Goal: Information Seeking & Learning: Learn about a topic

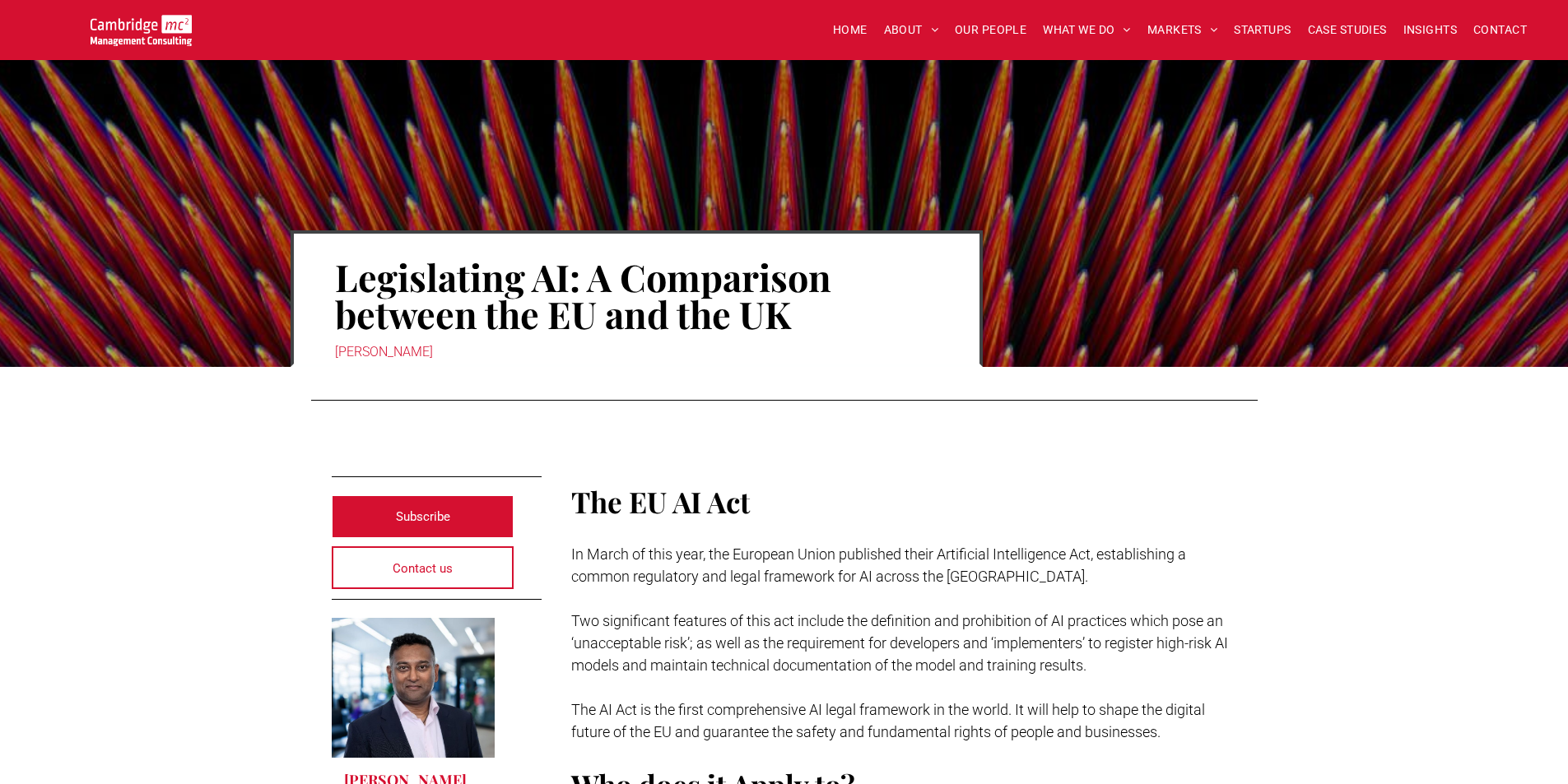
scroll to position [233, 0]
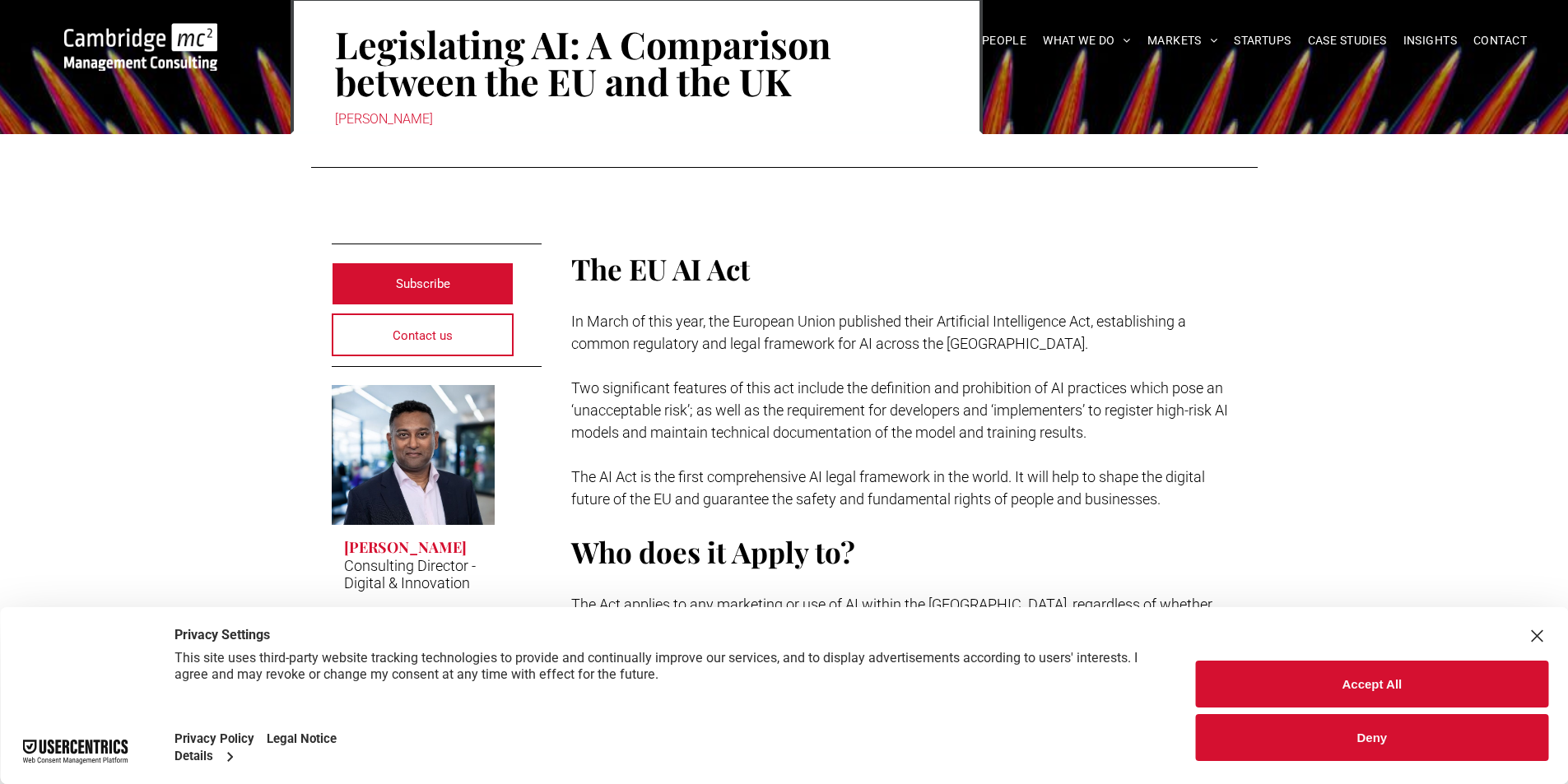
click at [883, 413] on span "Two significant features of this act include the definition and prohibition of …" at bounding box center [899, 410] width 657 height 62
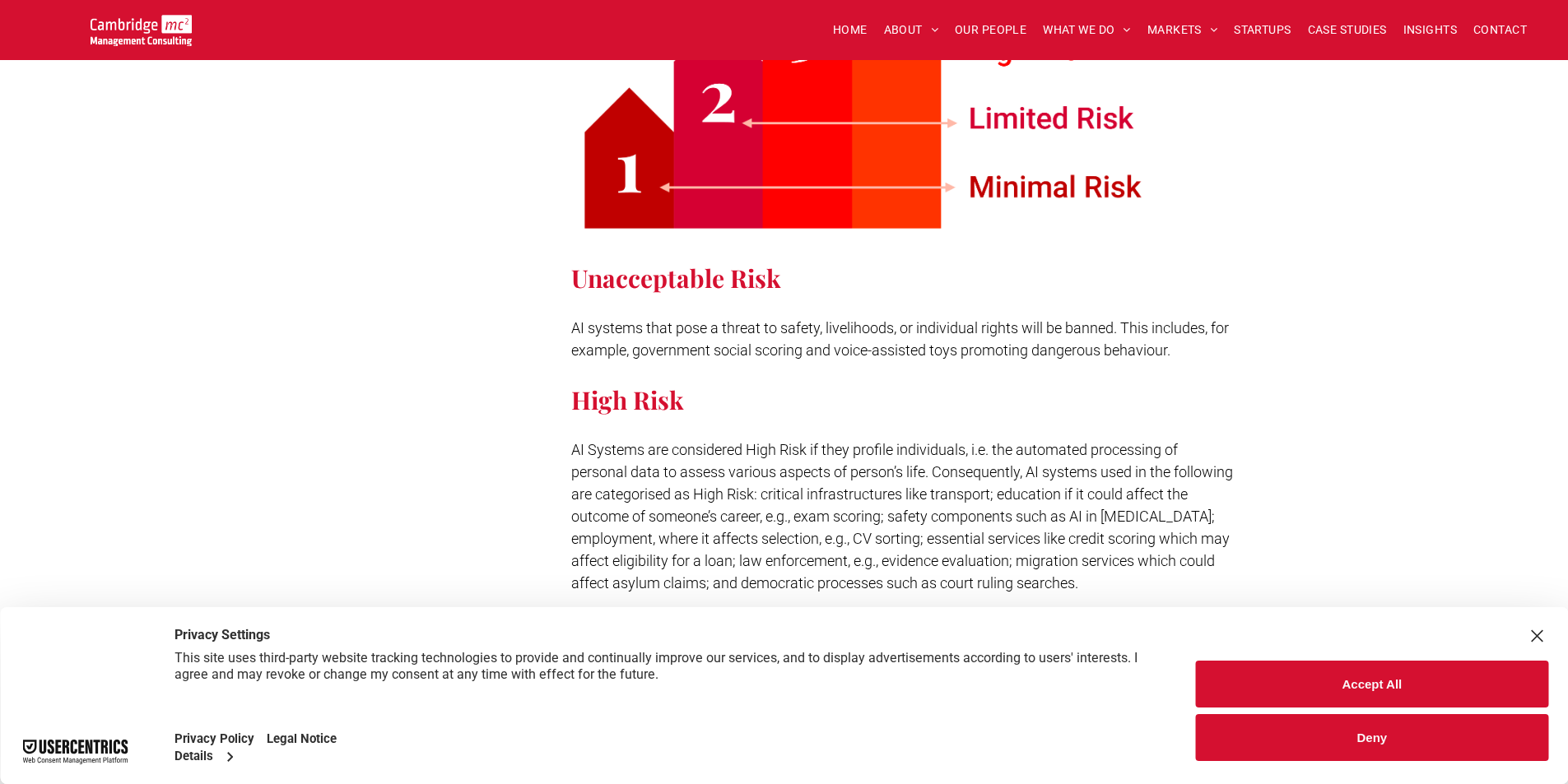
scroll to position [1175, 0]
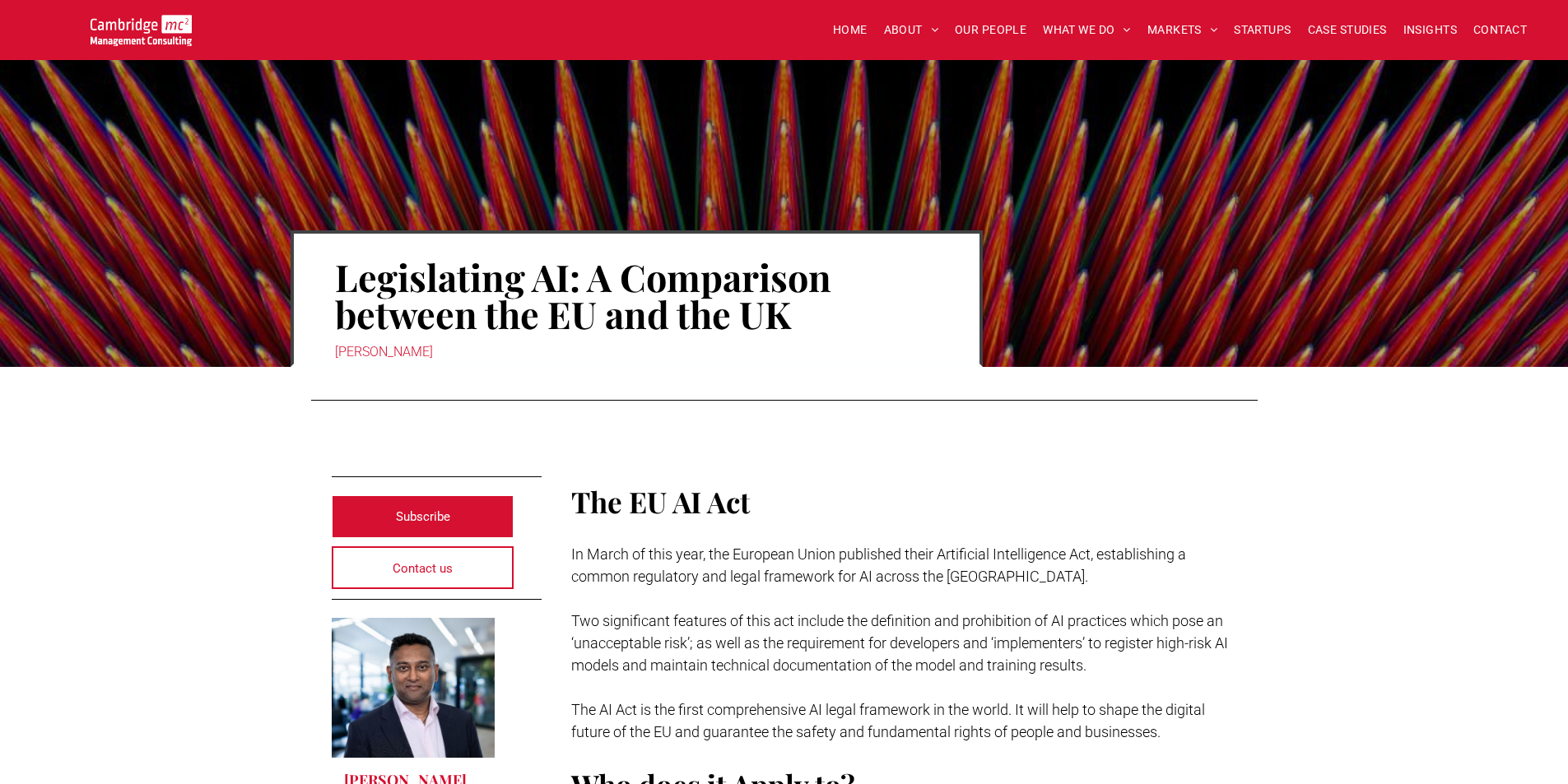
scroll to position [3360, 0]
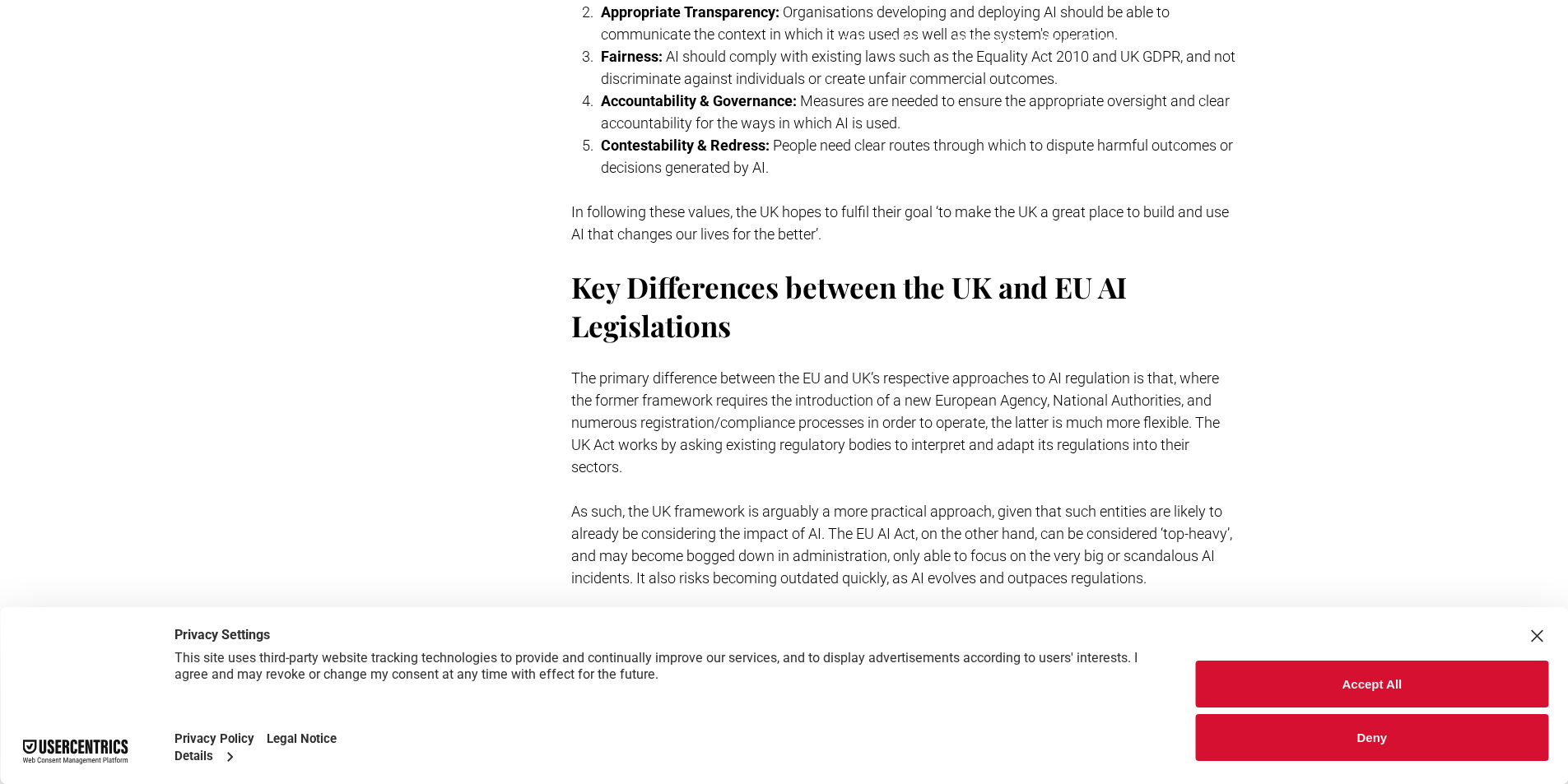
click at [958, 303] on h2 "Key Differences between the UK and EU AI Legislations" at bounding box center [904, 305] width 666 height 77
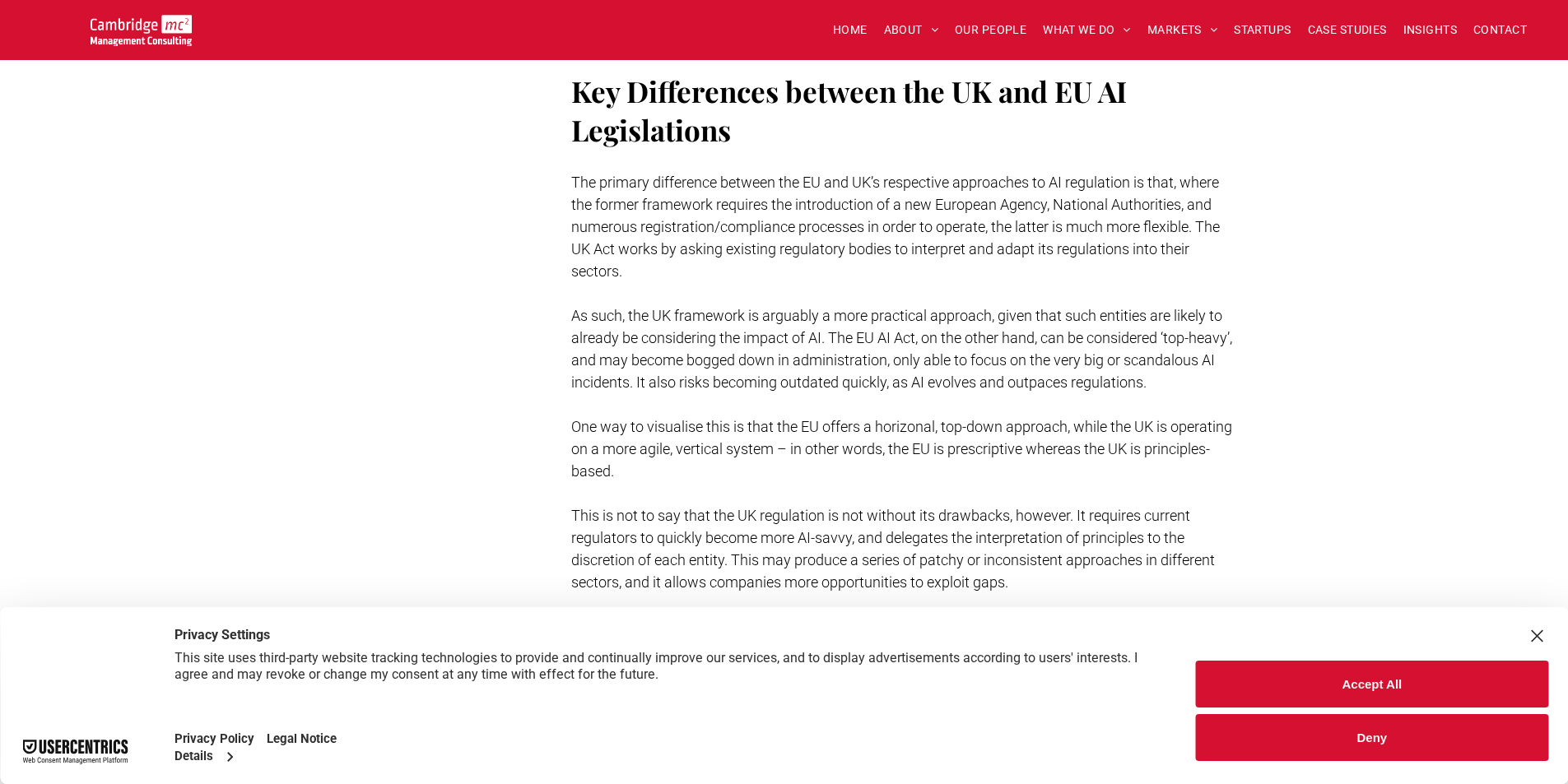
scroll to position [3559, 0]
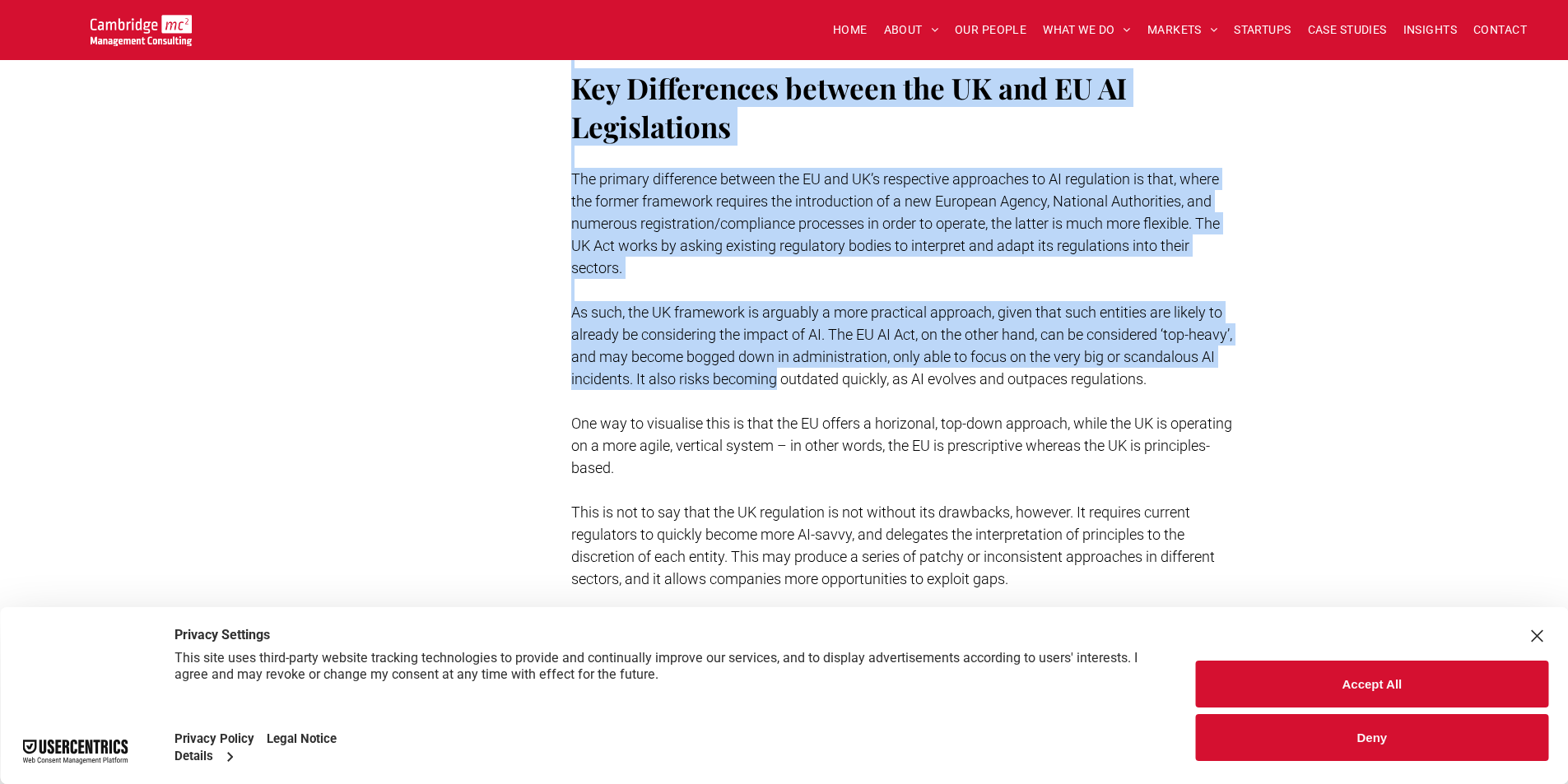
drag, startPoint x: 544, startPoint y: 157, endPoint x: 876, endPoint y: 355, distance: 386.6
click at [876, 355] on span "As such, the UK framework is arguably a more practical approach, given that suc…" at bounding box center [901, 345] width 661 height 84
click at [712, 279] on p at bounding box center [904, 290] width 666 height 22
click at [656, 217] on span "The primary difference between the EU and UK’s respective approaches to AI regu…" at bounding box center [896, 223] width 649 height 106
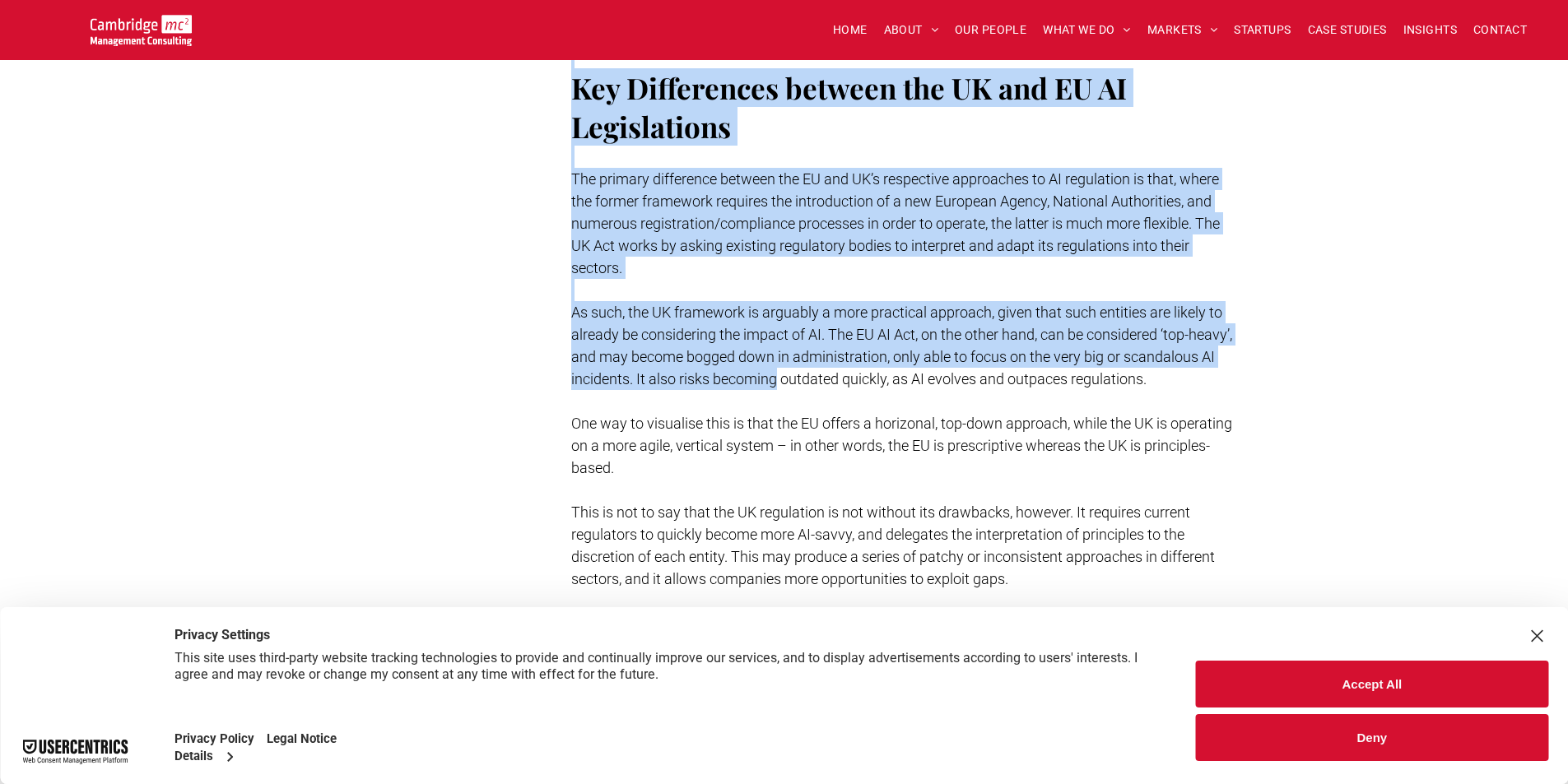
click at [656, 217] on span "The primary difference between the EU and UK’s respective approaches to AI regu…" at bounding box center [896, 223] width 649 height 106
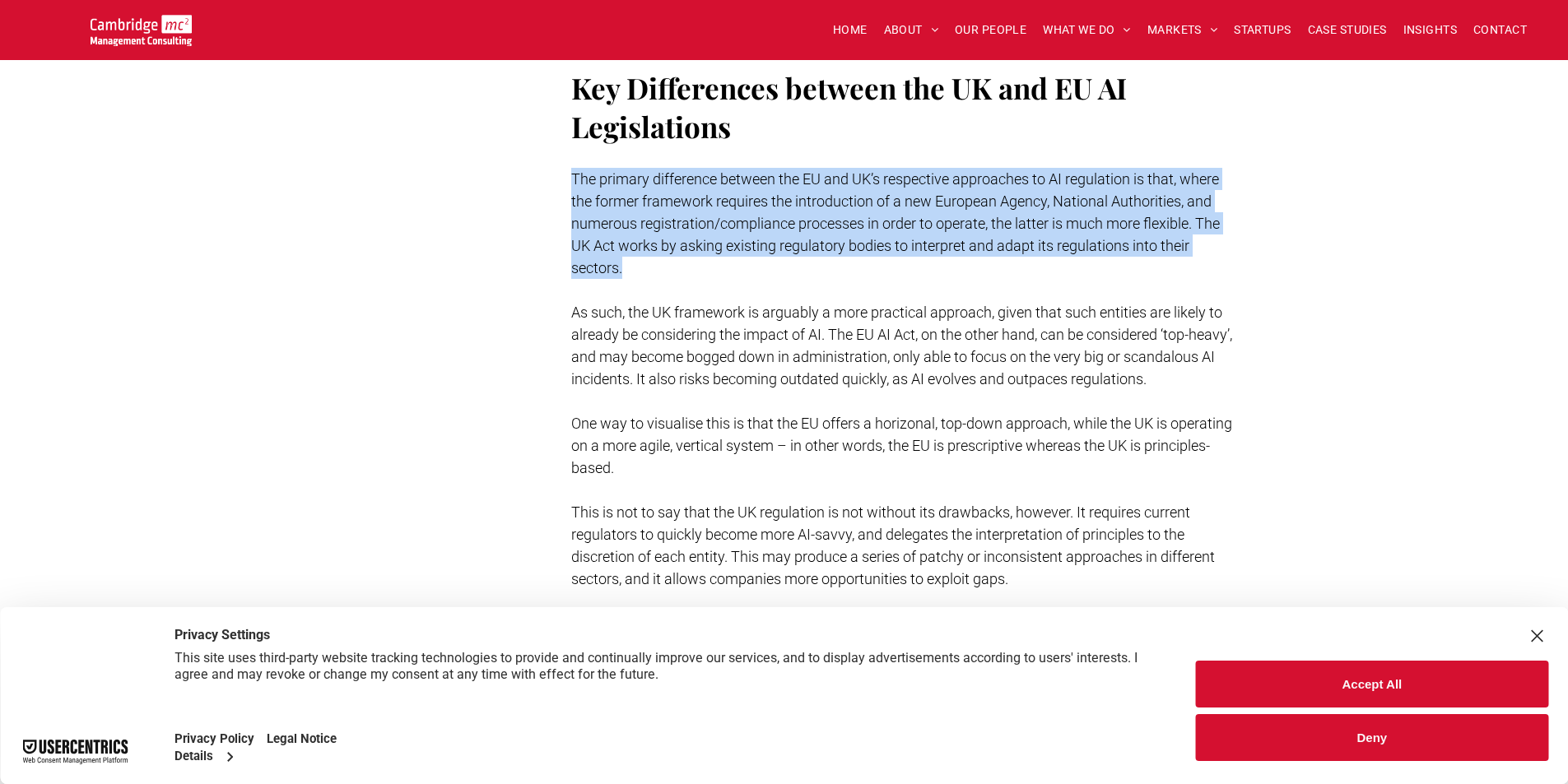
click at [656, 217] on span "The primary difference between the EU and UK’s respective approaches to AI regu…" at bounding box center [896, 223] width 649 height 106
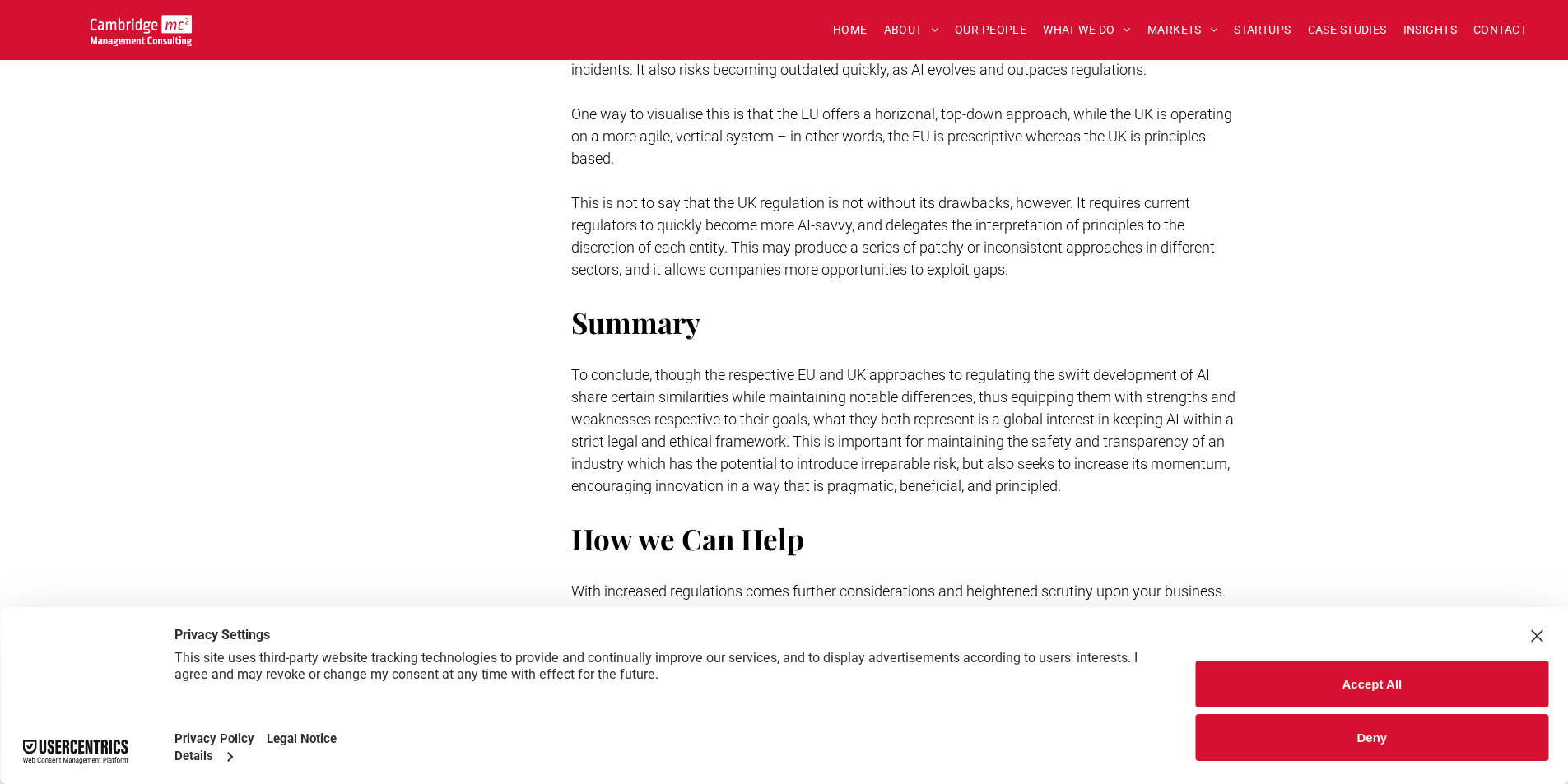
scroll to position [3869, 0]
click at [680, 282] on p at bounding box center [904, 290] width 666 height 22
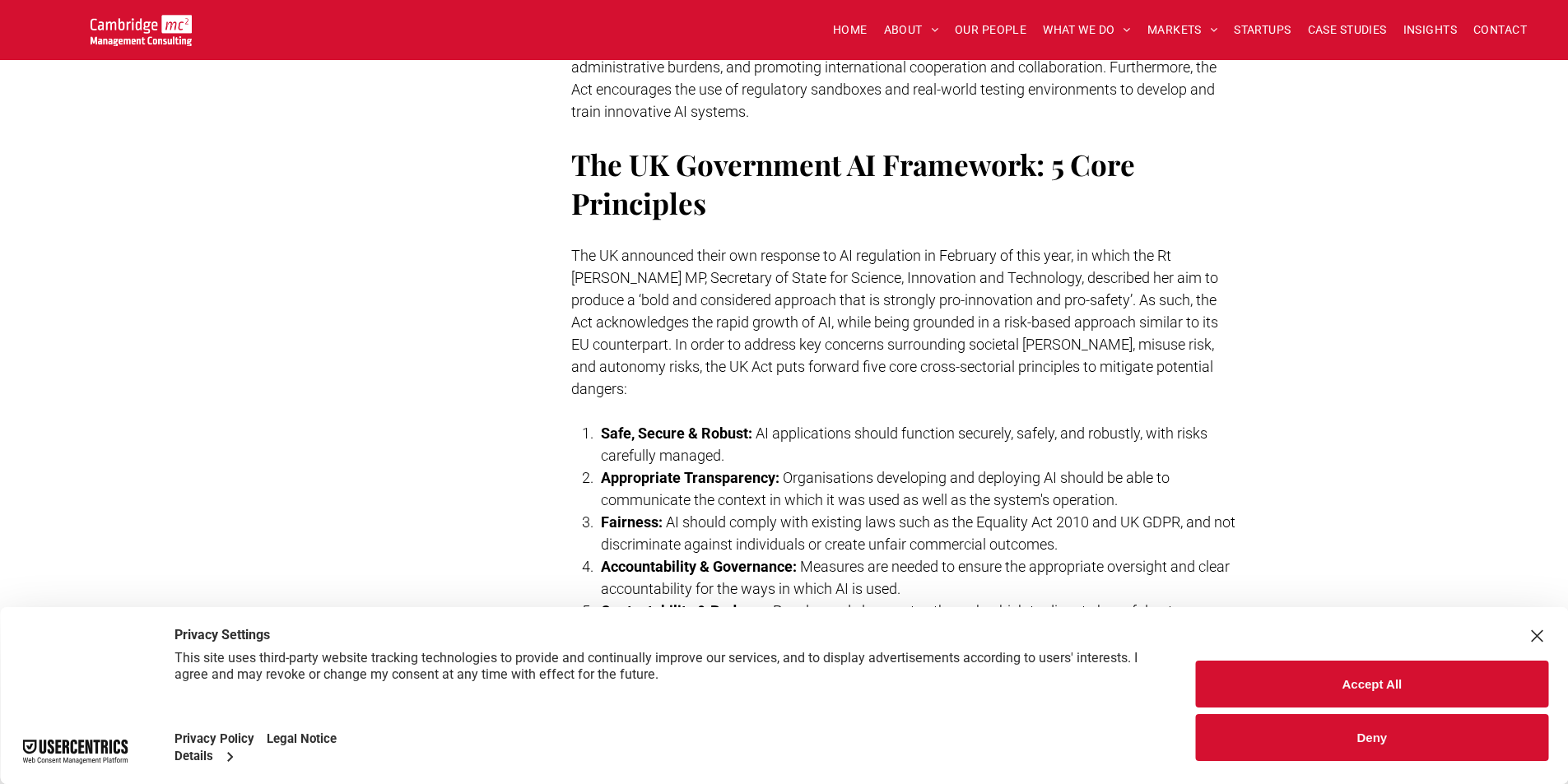
scroll to position [2869, 0]
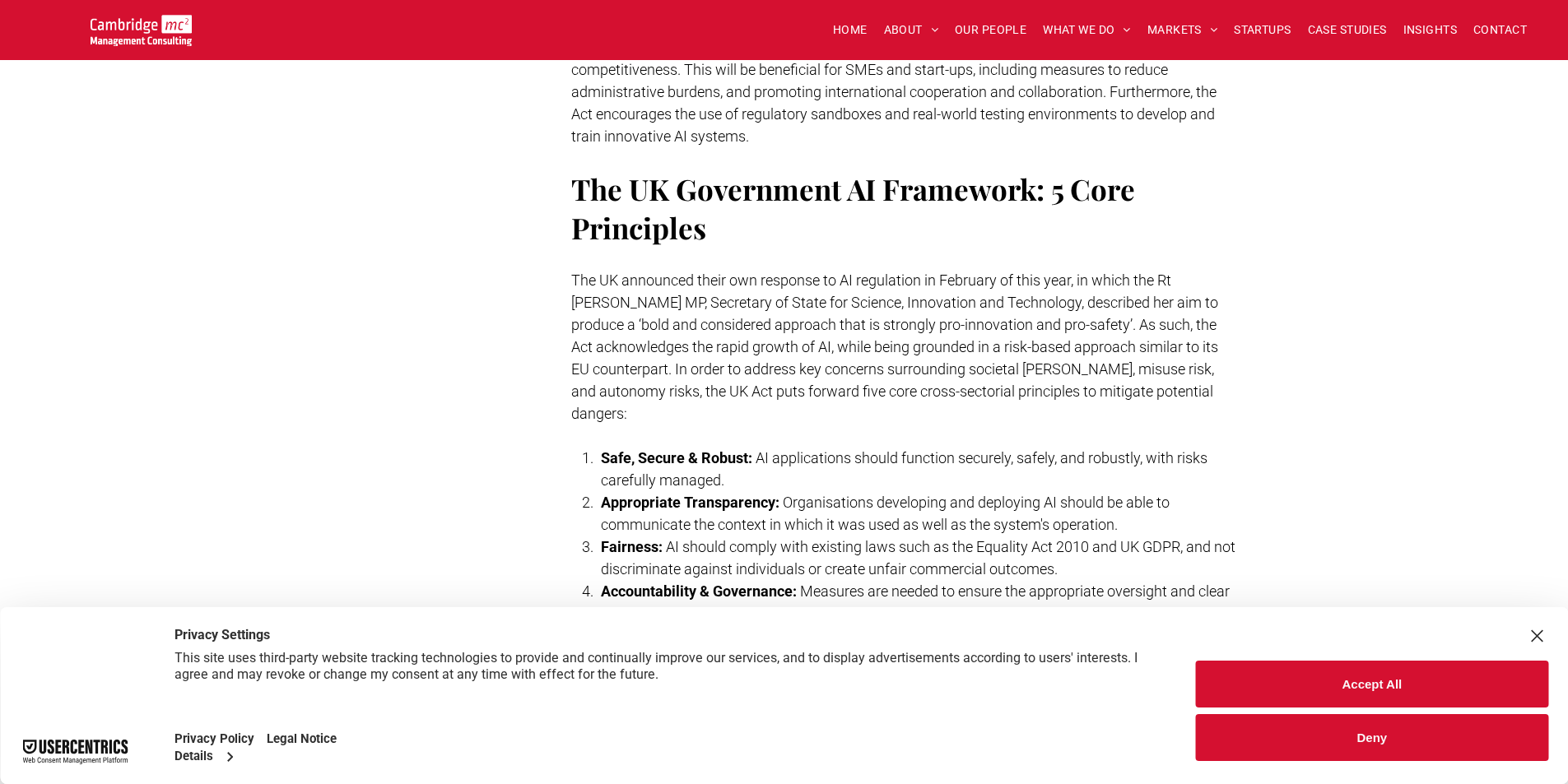
drag, startPoint x: 680, startPoint y: 282, endPoint x: 650, endPoint y: 295, distance: 32.7
click at [650, 295] on span "The UK announced their own response to AI regulation in February of this year, …" at bounding box center [895, 347] width 647 height 151
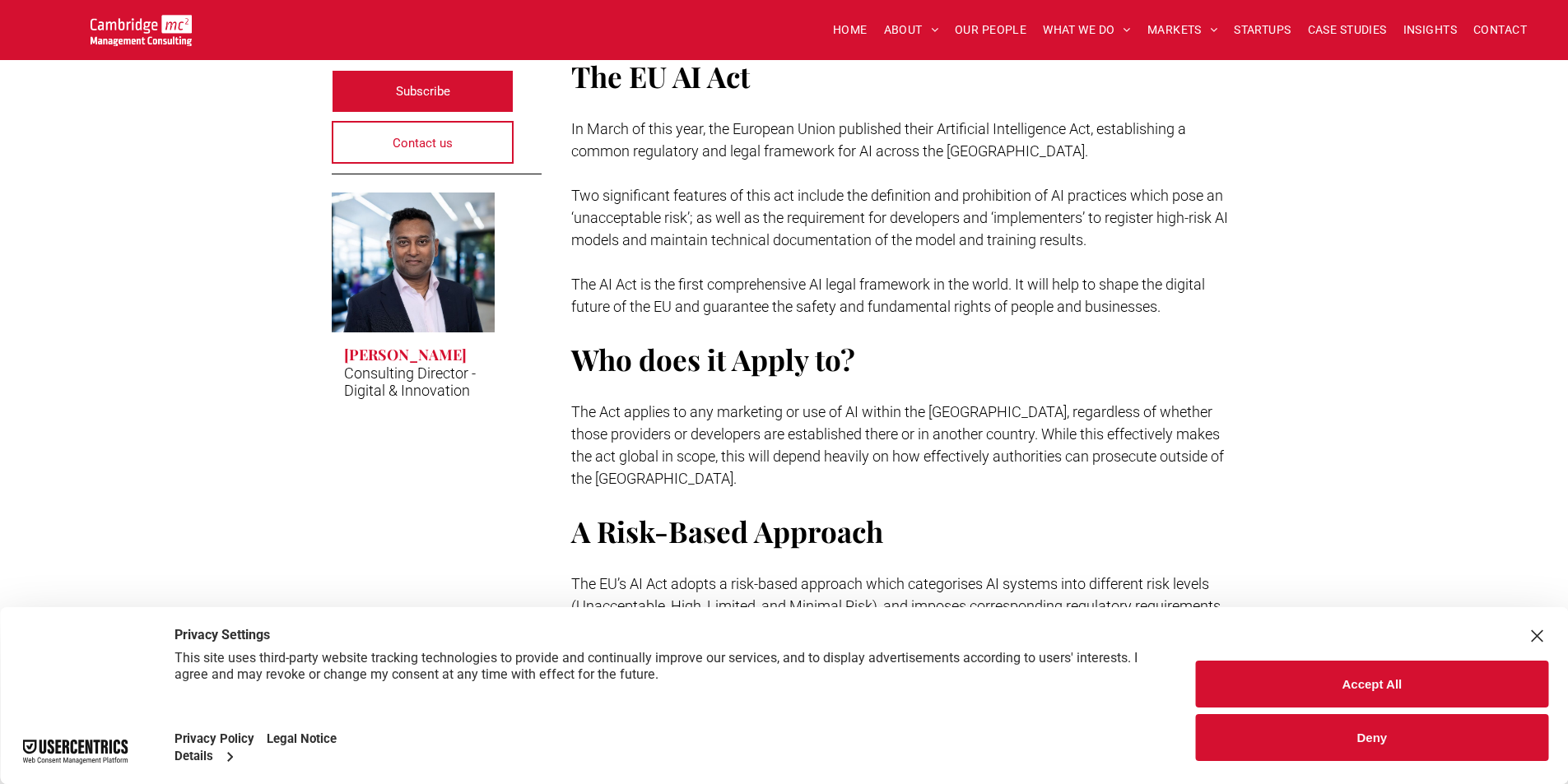
scroll to position [424, 0]
